Goal: Task Accomplishment & Management: Manage account settings

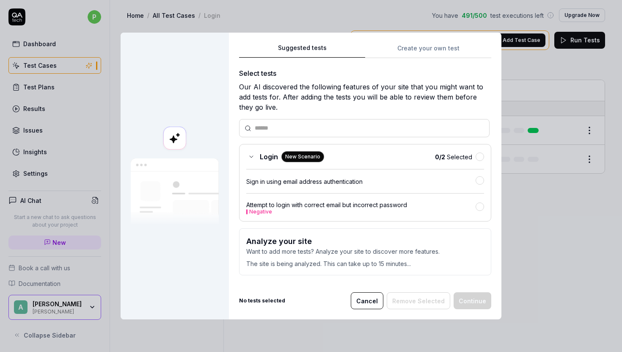
click at [394, 237] on h3 "Analyze your site" at bounding box center [365, 240] width 238 height 11
click at [393, 238] on h3 "Analyze your site" at bounding box center [365, 240] width 238 height 11
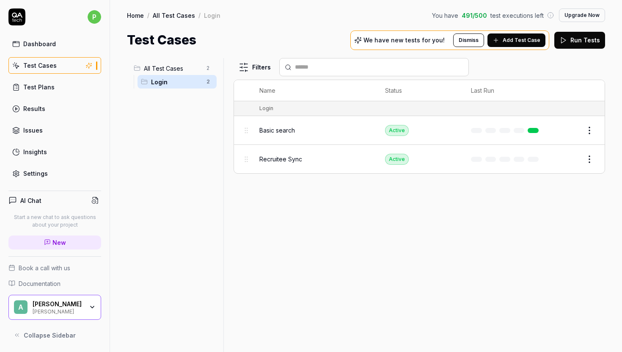
click at [443, 44] on div "We have new tests for you! Dismiss Add Test Case" at bounding box center [449, 39] width 199 height 19
click at [522, 41] on span "Add Test Case" at bounding box center [522, 40] width 38 height 8
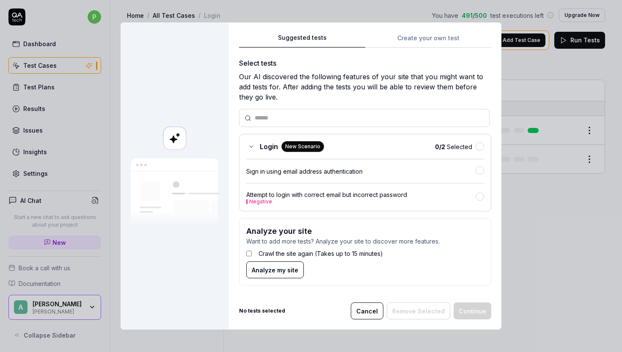
click at [330, 256] on label "Crawl the site again (Takes up to 15 minutes)" at bounding box center [321, 253] width 124 height 9
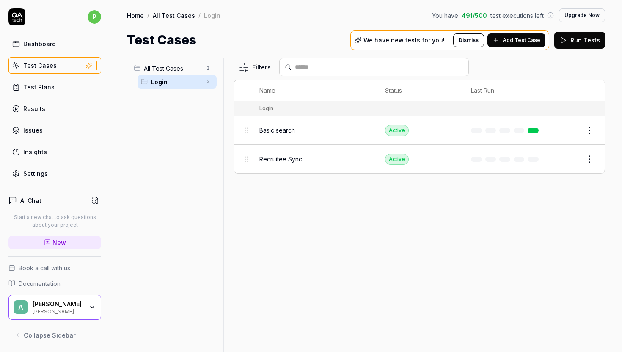
click at [521, 44] on span "Add Test Case" at bounding box center [522, 40] width 38 height 8
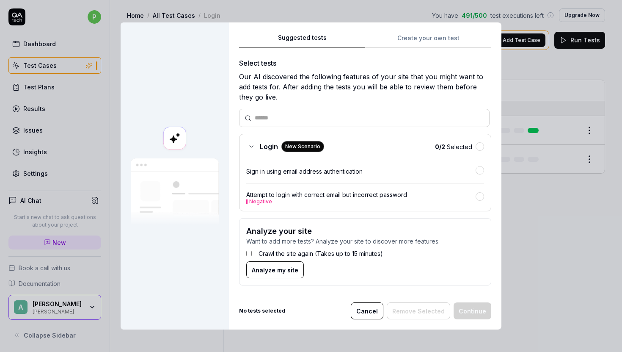
click at [295, 270] on span "Analyze my site" at bounding box center [275, 269] width 47 height 9
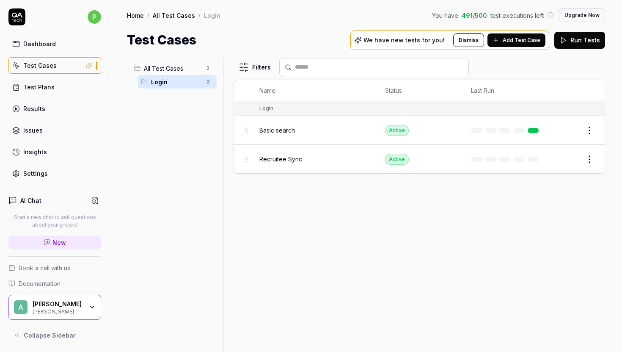
click at [333, 135] on div "Basic search" at bounding box center [313, 130] width 109 height 18
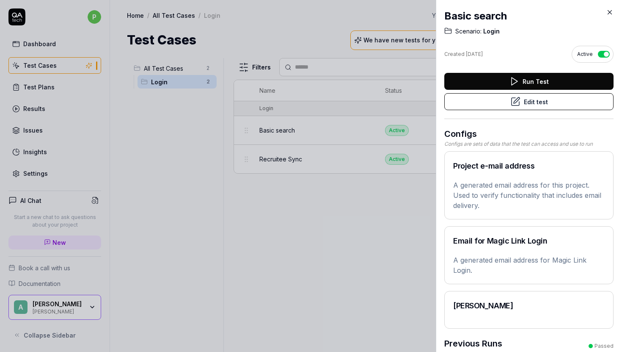
click at [526, 81] on button "Run Test" at bounding box center [528, 81] width 169 height 17
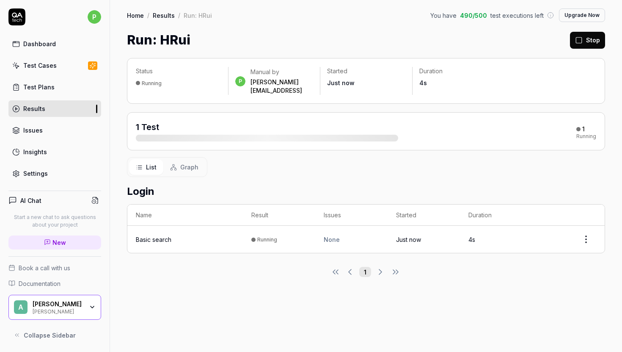
click at [397, 236] on time "Just now" at bounding box center [408, 239] width 25 height 7
click at [585, 227] on html "p Dashboard Test Cases Test Plans Results Issues Insights Settings AI Chat Star…" at bounding box center [311, 176] width 622 height 352
click at [49, 86] on div "Test Plans" at bounding box center [38, 87] width 31 height 9
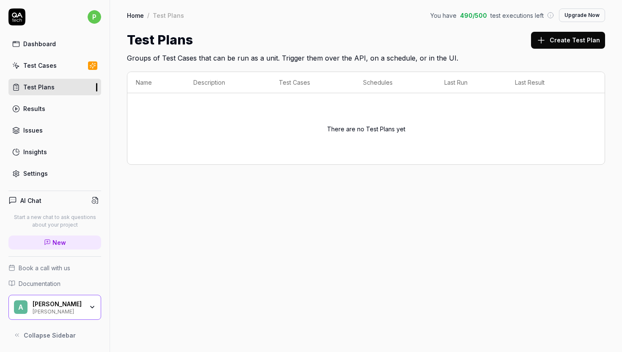
click at [52, 65] on div "Test Cases" at bounding box center [39, 65] width 33 height 9
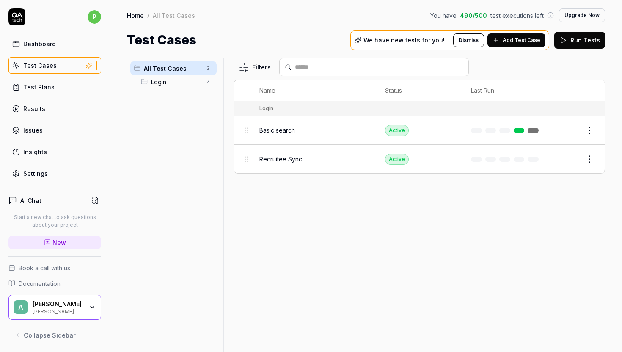
click at [466, 128] on td at bounding box center [507, 130] width 88 height 29
click at [566, 127] on button "Edit" at bounding box center [569, 131] width 20 height 14
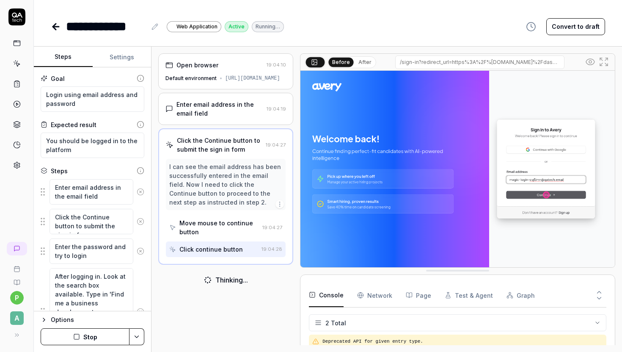
click at [124, 56] on button "Settings" at bounding box center [122, 57] width 59 height 20
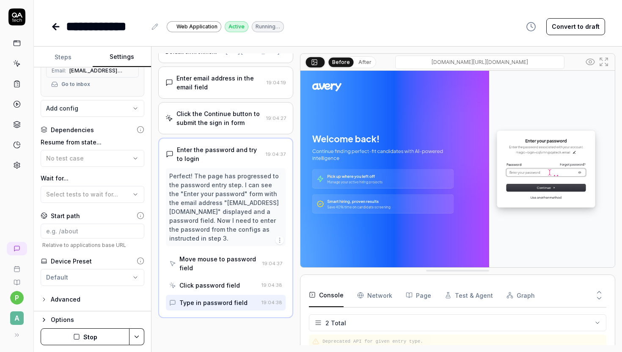
scroll to position [34, 0]
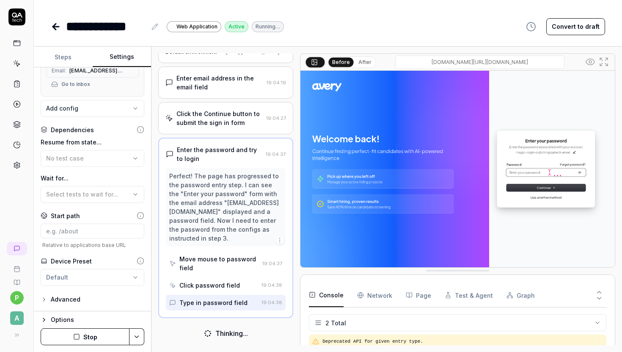
click at [82, 297] on div "Advanced" at bounding box center [93, 299] width 104 height 10
click at [72, 298] on div "Advanced" at bounding box center [66, 299] width 30 height 10
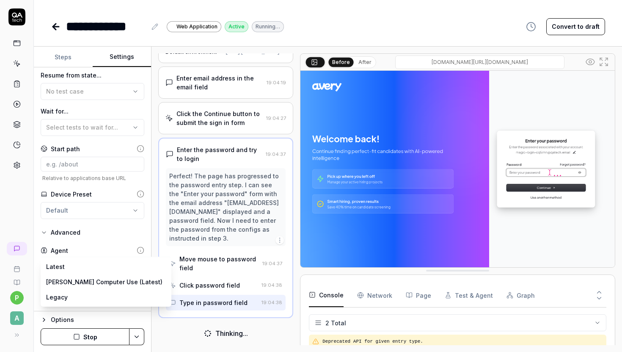
click at [68, 267] on body "**********" at bounding box center [311, 176] width 622 height 352
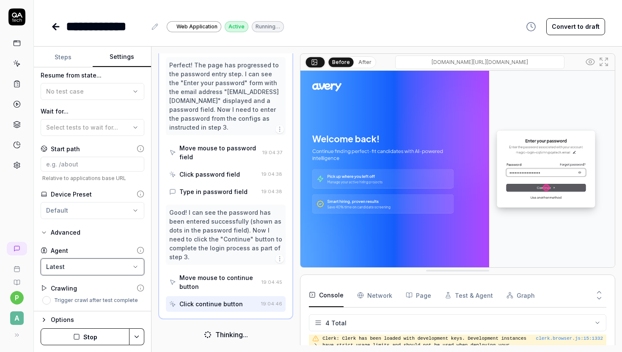
scroll to position [137, 0]
click at [58, 302] on label "Trigger crawl after test complete" at bounding box center [96, 300] width 84 height 5
click at [51, 302] on button "Trigger crawl after test complete" at bounding box center [46, 300] width 8 height 8
click at [140, 285] on icon at bounding box center [141, 288] width 8 height 8
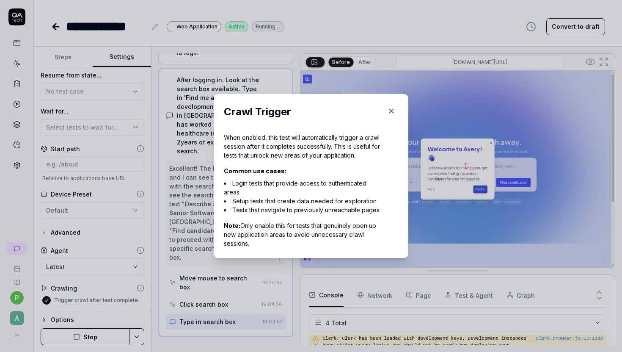
scroll to position [132, 0]
click at [392, 109] on icon "button" at bounding box center [392, 111] width 8 height 8
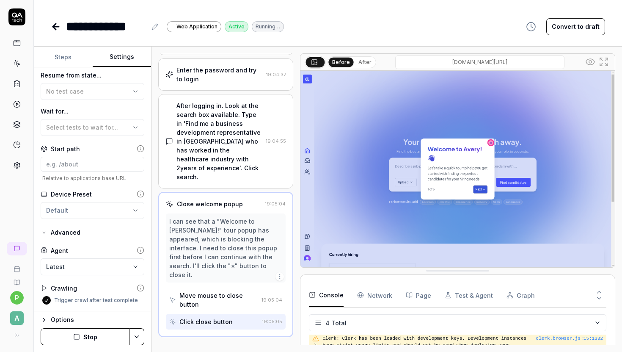
scroll to position [105, 0]
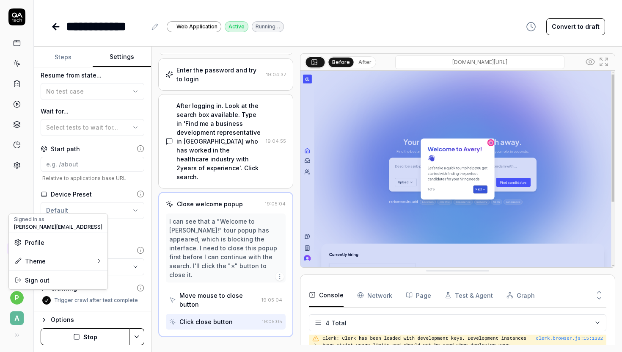
click at [17, 297] on html "**********" at bounding box center [311, 176] width 622 height 352
click at [39, 243] on span "Profile" at bounding box center [34, 242] width 19 height 9
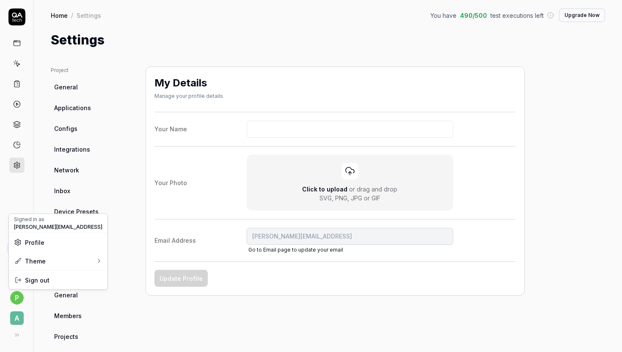
click at [84, 132] on html "p A Home / Settings You have 490 / 500 test executions left Upgrade Now Home / …" at bounding box center [311, 176] width 622 height 352
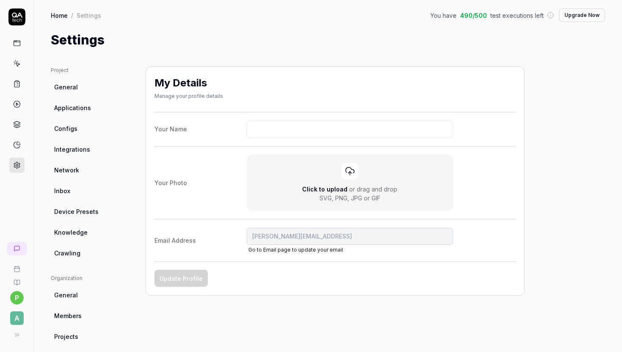
click at [17, 102] on icon at bounding box center [17, 104] width 8 height 8
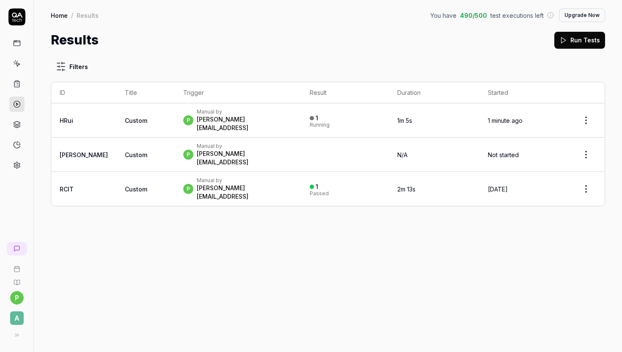
click at [18, 127] on icon at bounding box center [17, 127] width 6 height 2
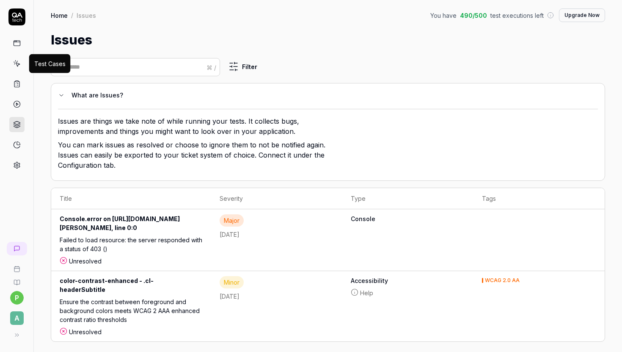
click at [16, 68] on link at bounding box center [16, 63] width 15 height 15
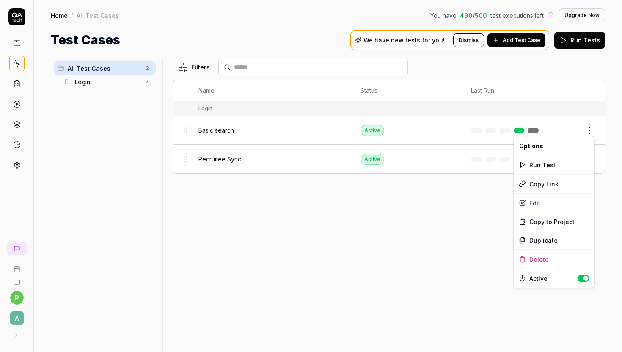
click at [591, 129] on html "p A Home / All Test Cases You have 490 / 500 test executions left Upgrade Now H…" at bounding box center [311, 176] width 622 height 352
click at [561, 205] on div "Edit" at bounding box center [554, 202] width 80 height 19
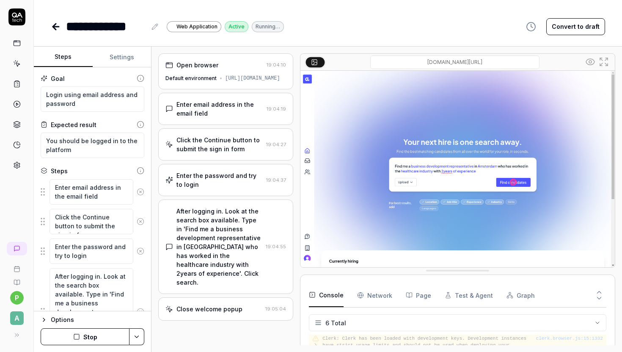
scroll to position [62, 0]
click at [16, 106] on icon at bounding box center [17, 104] width 8 height 8
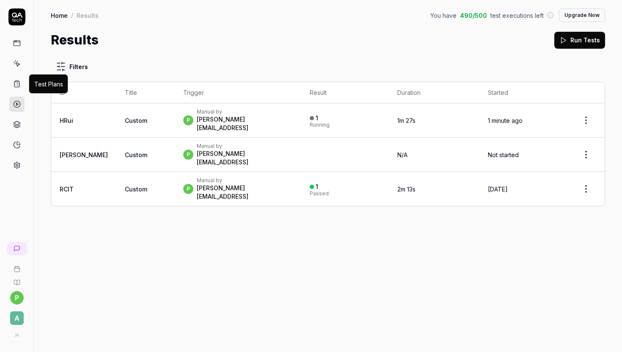
click at [17, 86] on icon at bounding box center [17, 84] width 8 height 8
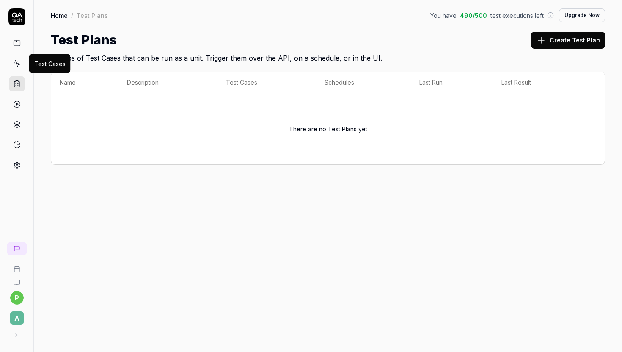
click at [17, 66] on icon at bounding box center [18, 65] width 4 height 4
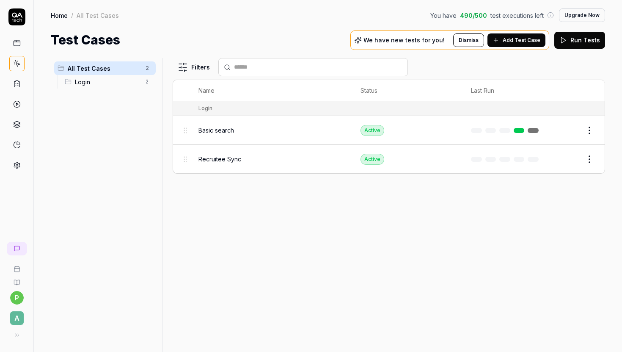
click at [18, 46] on icon at bounding box center [17, 43] width 8 height 8
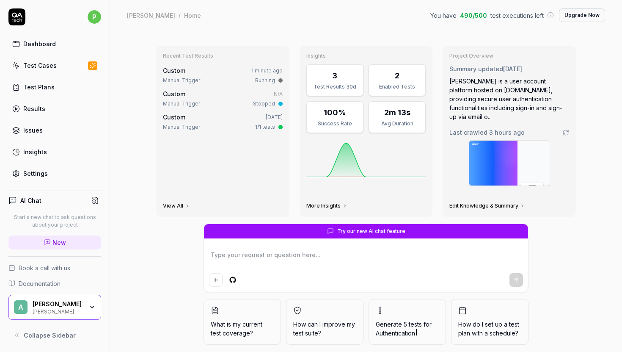
type textarea "*"
click at [42, 68] on div "Test Cases" at bounding box center [39, 65] width 33 height 9
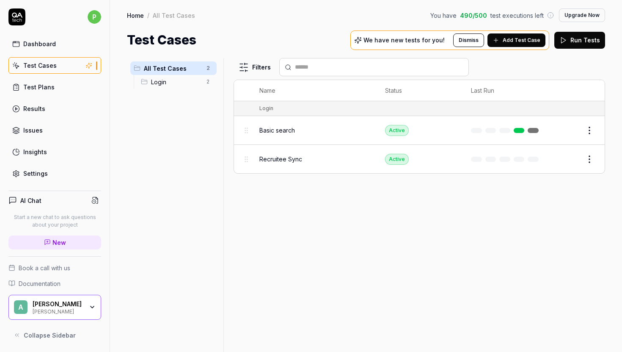
click at [477, 126] on td at bounding box center [507, 130] width 88 height 29
click at [589, 131] on html "p Dashboard Test Cases Test Plans Results Issues Insights Settings AI Chat Star…" at bounding box center [311, 176] width 622 height 352
click at [388, 265] on html "p Dashboard Test Cases Test Plans Results Issues Insights Settings AI Chat Star…" at bounding box center [311, 176] width 622 height 352
click at [77, 304] on div "[PERSON_NAME]" at bounding box center [58, 304] width 51 height 8
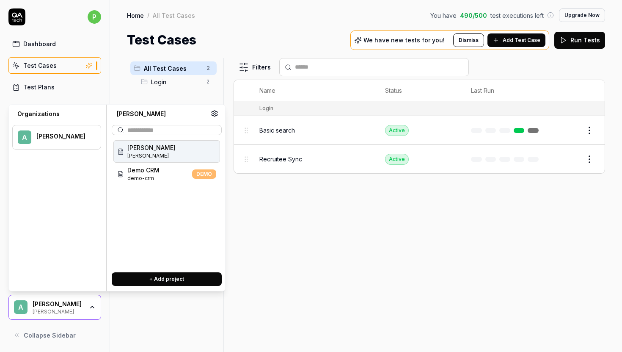
click at [77, 304] on div "[PERSON_NAME]" at bounding box center [58, 304] width 51 height 8
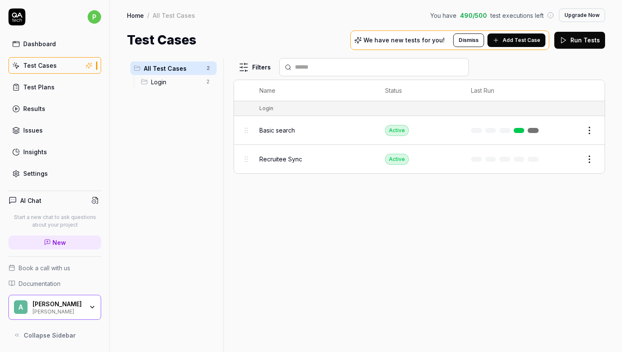
click at [36, 179] on link "Settings" at bounding box center [54, 173] width 93 height 17
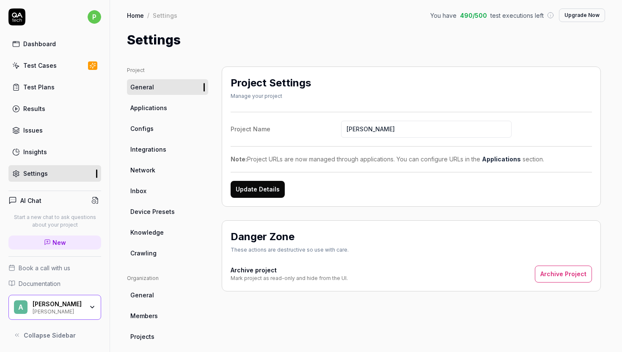
click at [156, 131] on link "Configs" at bounding box center [167, 129] width 81 height 16
click at [156, 149] on span "Integrations" at bounding box center [148, 149] width 36 height 9
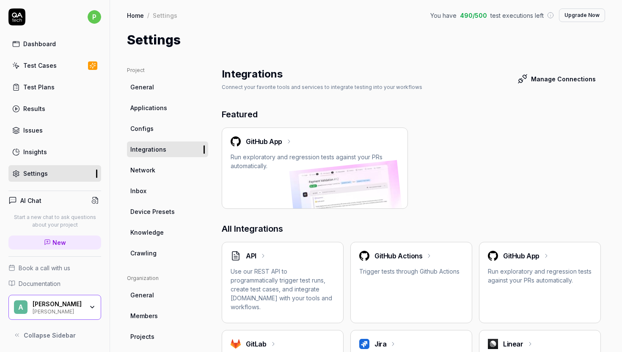
click at [279, 138] on h2 "GitHub App" at bounding box center [264, 141] width 36 height 10
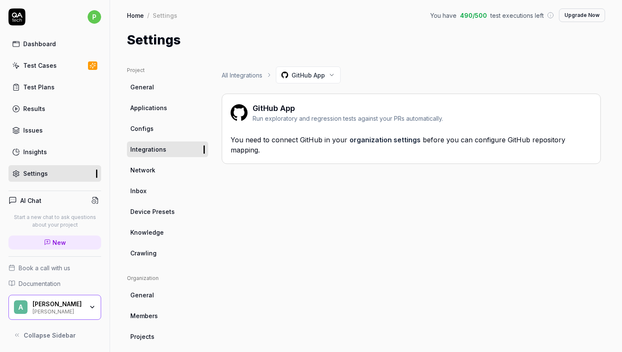
click at [166, 83] on link "General" at bounding box center [167, 87] width 81 height 16
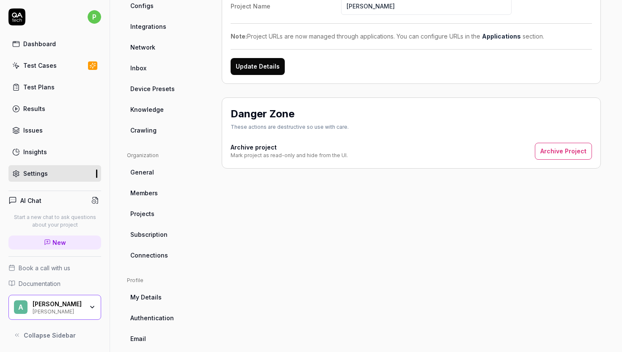
scroll to position [155, 0]
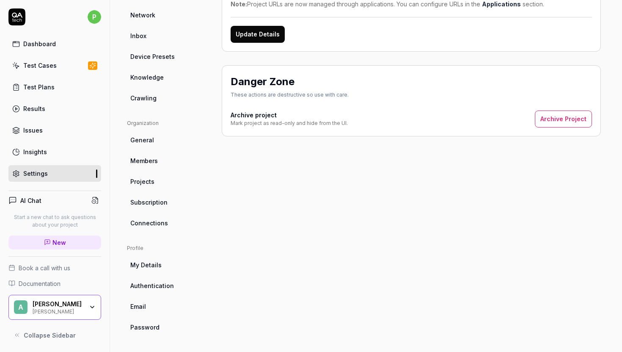
click at [156, 179] on link "Projects" at bounding box center [167, 182] width 81 height 16
click at [160, 139] on link "General" at bounding box center [167, 140] width 81 height 16
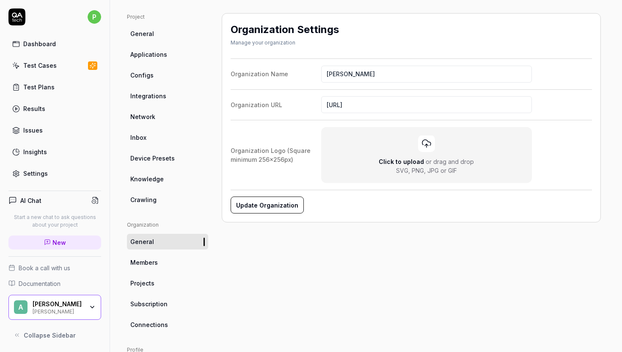
scroll to position [78, 0]
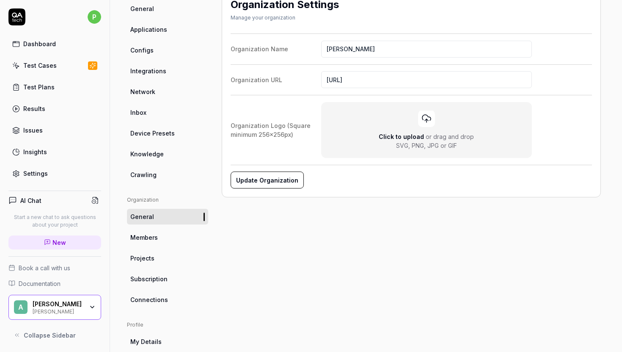
click at [162, 294] on link "Connections" at bounding box center [167, 300] width 81 height 16
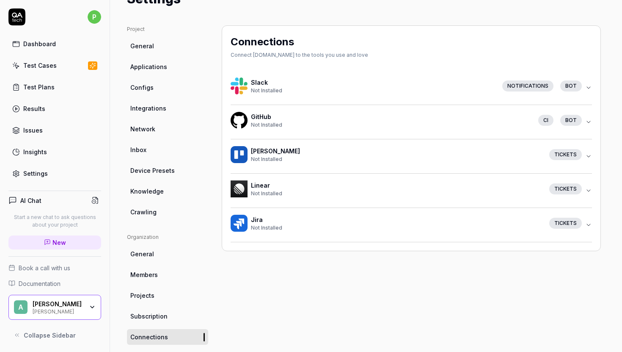
scroll to position [33, 0]
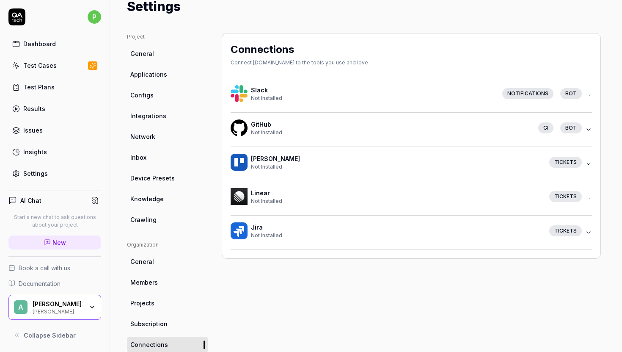
click at [588, 93] on icon "button" at bounding box center [588, 95] width 7 height 7
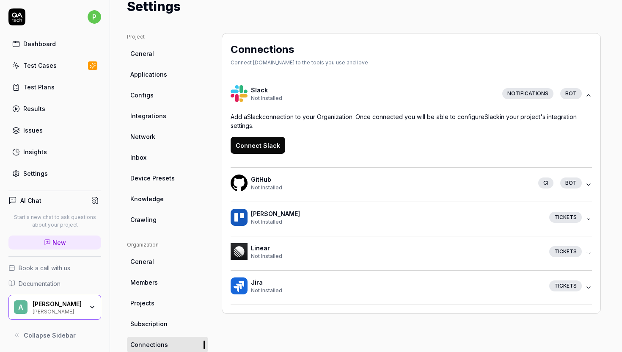
click at [261, 149] on button "Connect Slack" at bounding box center [258, 145] width 55 height 17
click at [587, 184] on icon "button" at bounding box center [588, 184] width 7 height 7
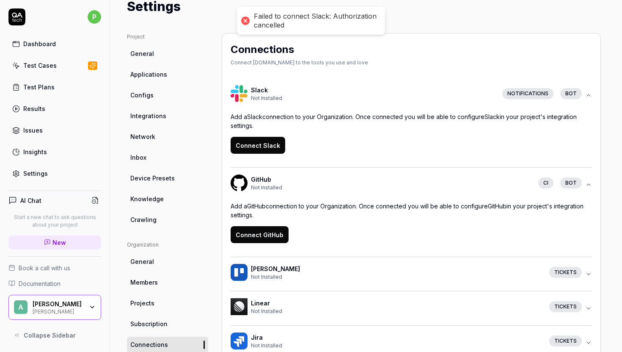
click at [272, 232] on button "Connect GitHub" at bounding box center [260, 234] width 58 height 17
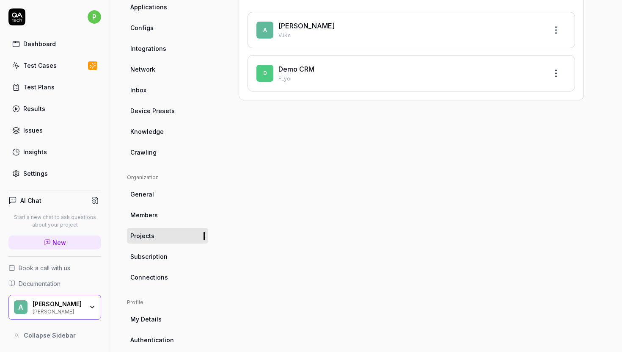
scroll to position [70, 0]
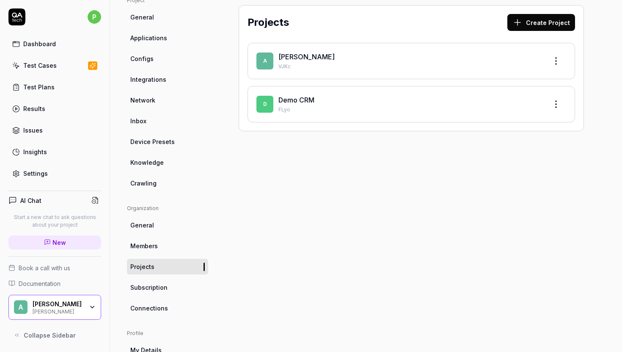
click at [173, 78] on link "Integrations" at bounding box center [167, 80] width 81 height 16
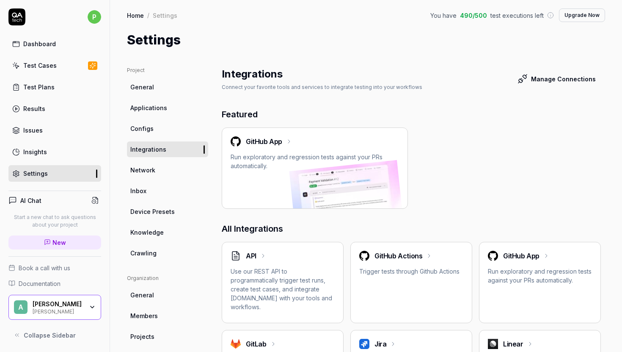
click at [277, 140] on h2 "GitHub App" at bounding box center [264, 141] width 36 height 10
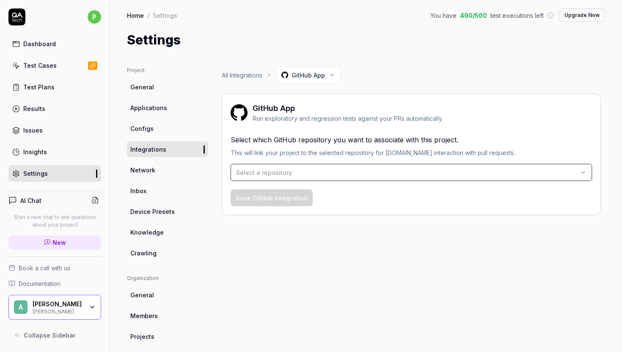
click at [281, 169] on span "Select a repository" at bounding box center [264, 172] width 56 height 7
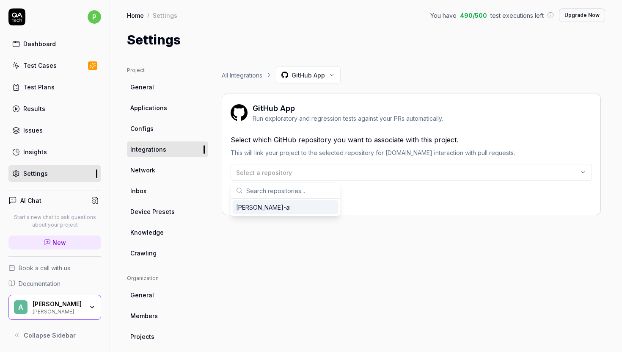
click at [269, 209] on div "avery-ai" at bounding box center [286, 207] width 106 height 14
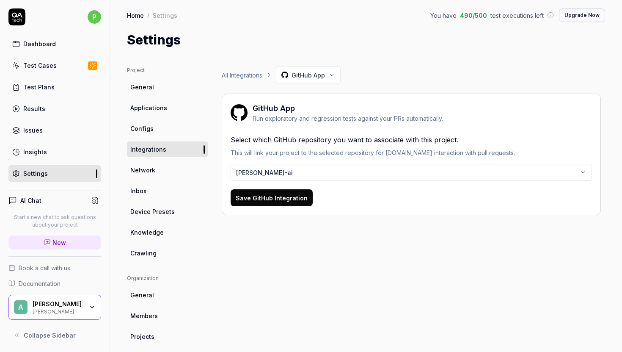
click at [272, 201] on button "Save GitHub Integration" at bounding box center [272, 197] width 82 height 17
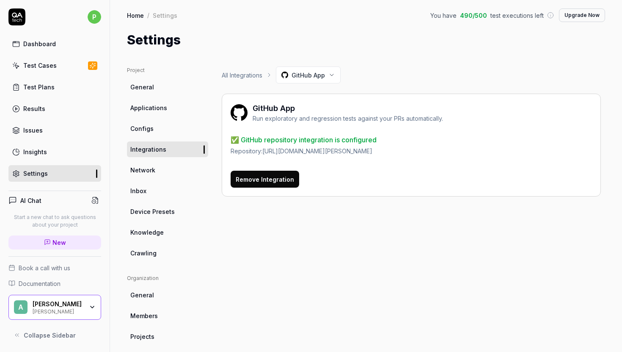
click at [156, 150] on span "Integrations" at bounding box center [148, 149] width 36 height 9
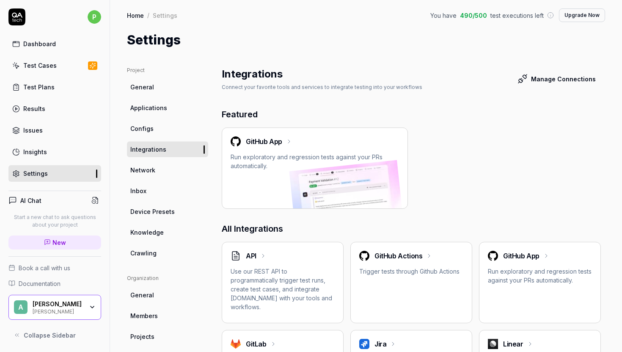
click at [254, 149] on div "GitHub App Run exploratory and regression tests against your PRs automatically." at bounding box center [315, 153] width 168 height 34
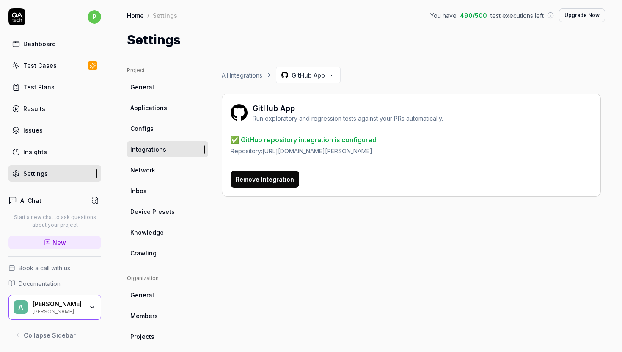
click at [265, 76] on div "All Integrations GitHub App" at bounding box center [411, 74] width 379 height 17
click at [250, 75] on link "All Integrations" at bounding box center [242, 75] width 41 height 9
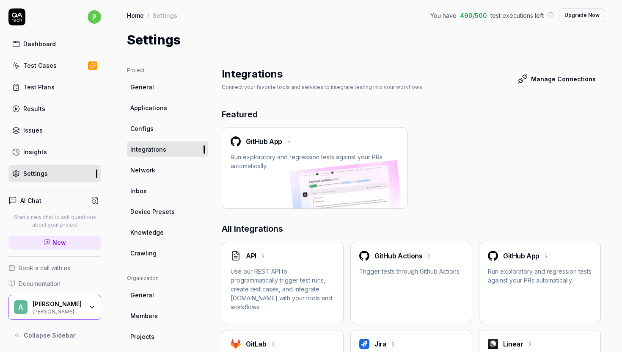
click at [534, 77] on button "Manage Connections" at bounding box center [557, 78] width 88 height 17
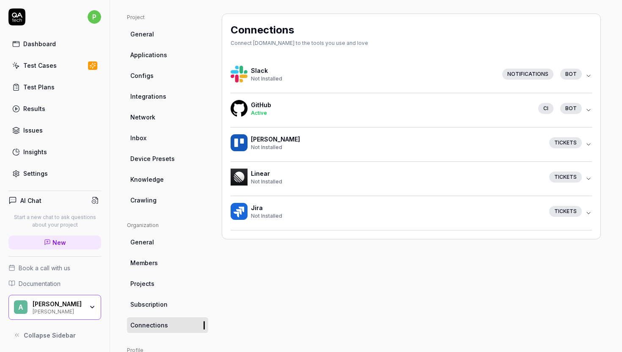
scroll to position [155, 0]
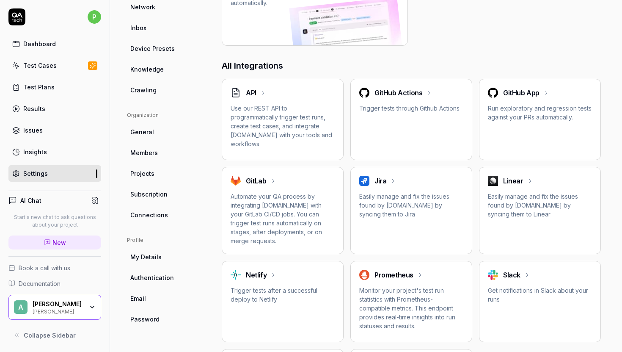
scroll to position [145, 0]
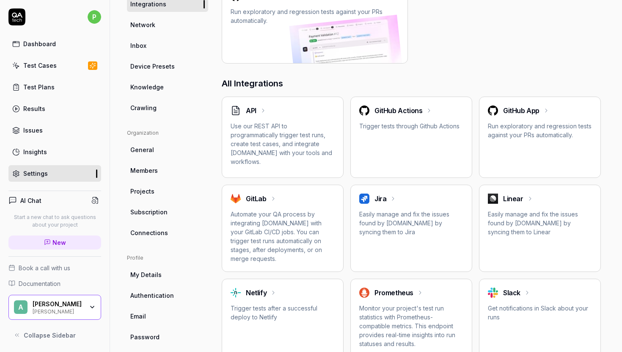
click at [403, 136] on div "GitHub Actions Trigger tests through Github Actions" at bounding box center [411, 137] width 122 height 81
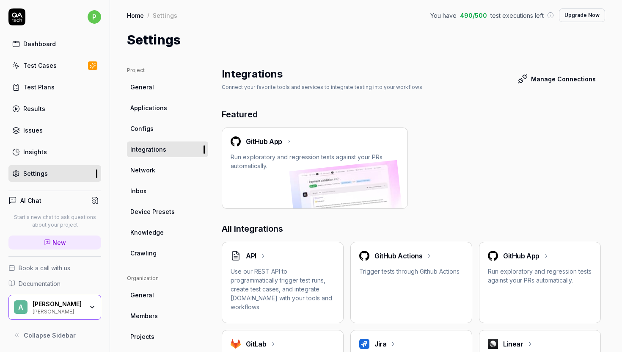
click at [38, 67] on div "Test Cases" at bounding box center [39, 65] width 33 height 9
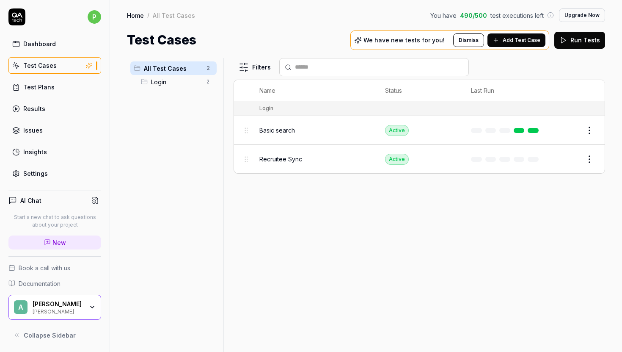
click at [321, 133] on div "Basic search" at bounding box center [313, 130] width 109 height 9
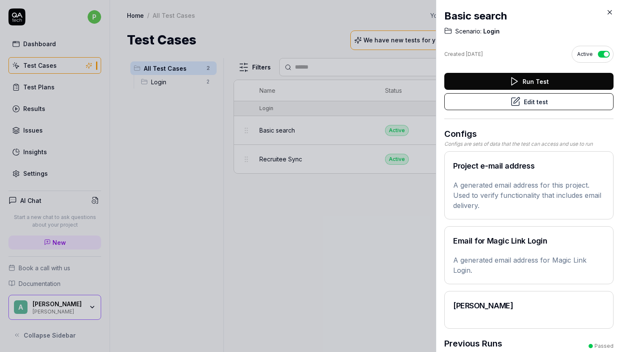
click at [612, 10] on icon at bounding box center [610, 12] width 8 height 8
